Goal: Task Accomplishment & Management: Manage account settings

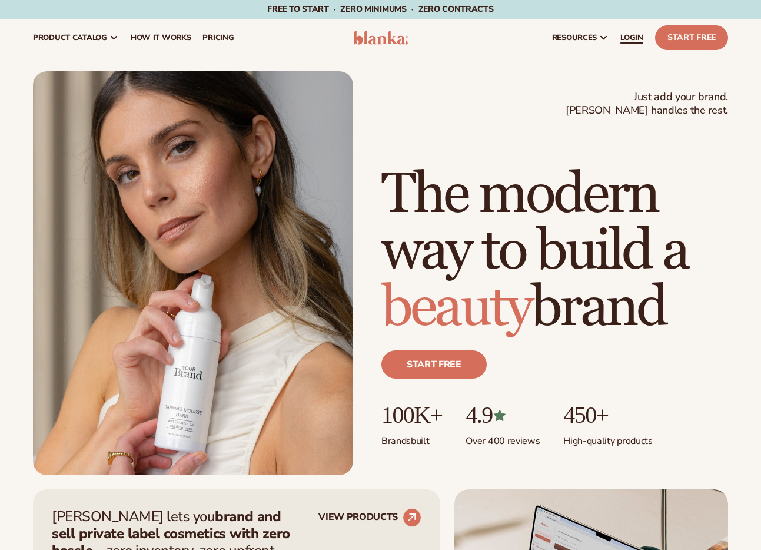
click at [626, 37] on span "LOGIN" at bounding box center [632, 37] width 23 height 9
click at [634, 41] on span "LOGIN" at bounding box center [632, 37] width 23 height 9
